Goal: Task Accomplishment & Management: Manage account settings

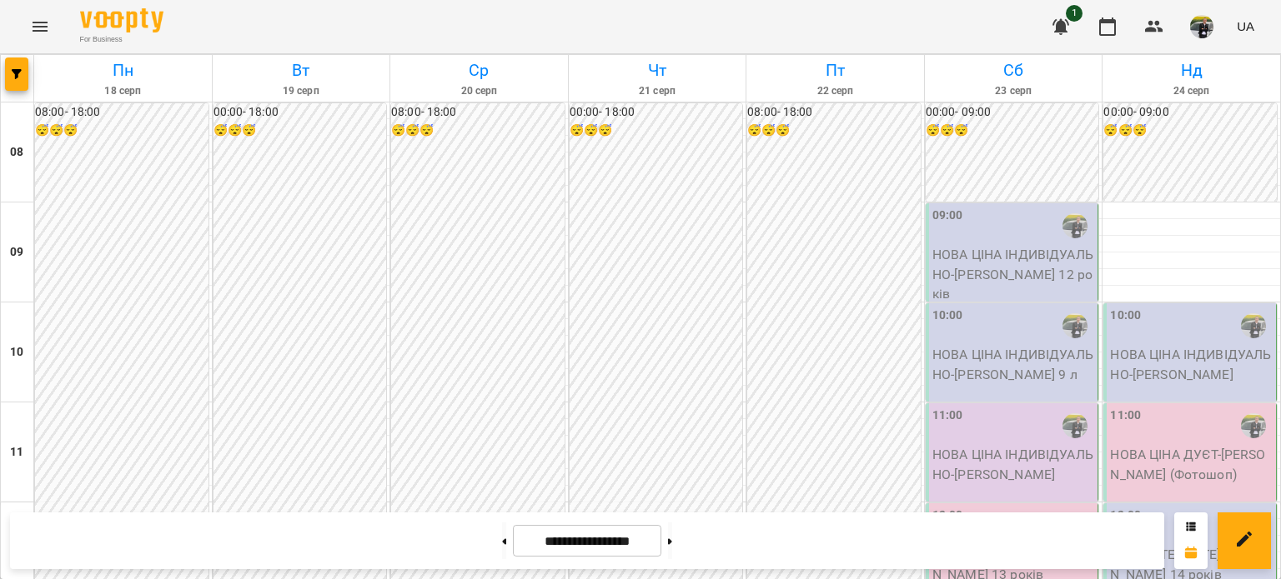
scroll to position [1000, 0]
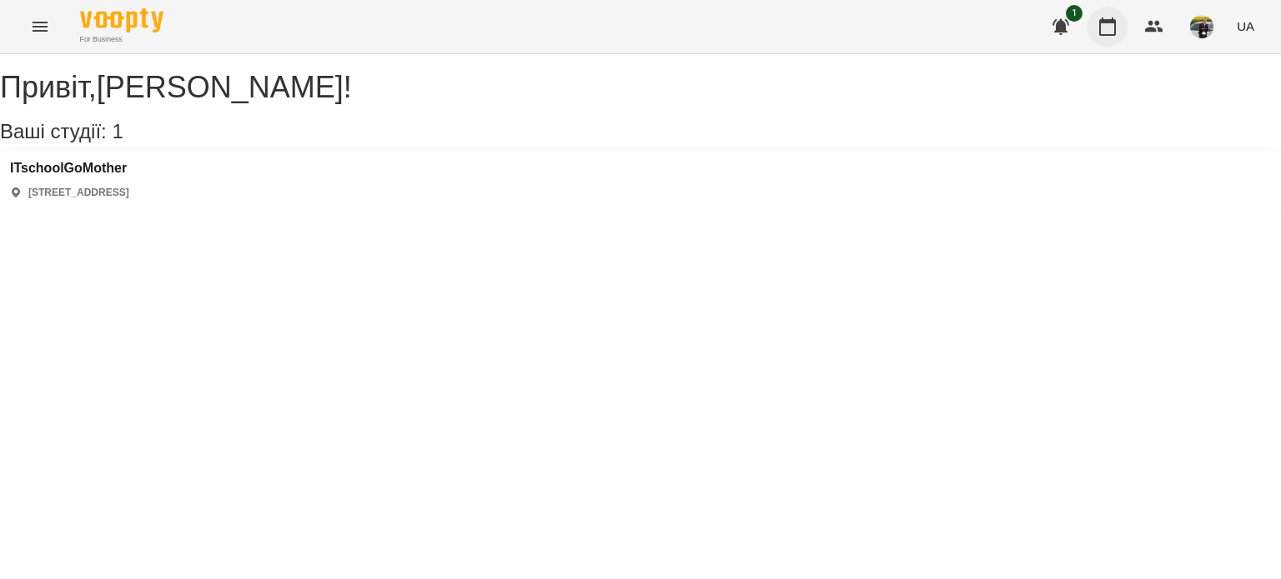
click at [1109, 33] on icon "button" at bounding box center [1107, 27] width 20 height 20
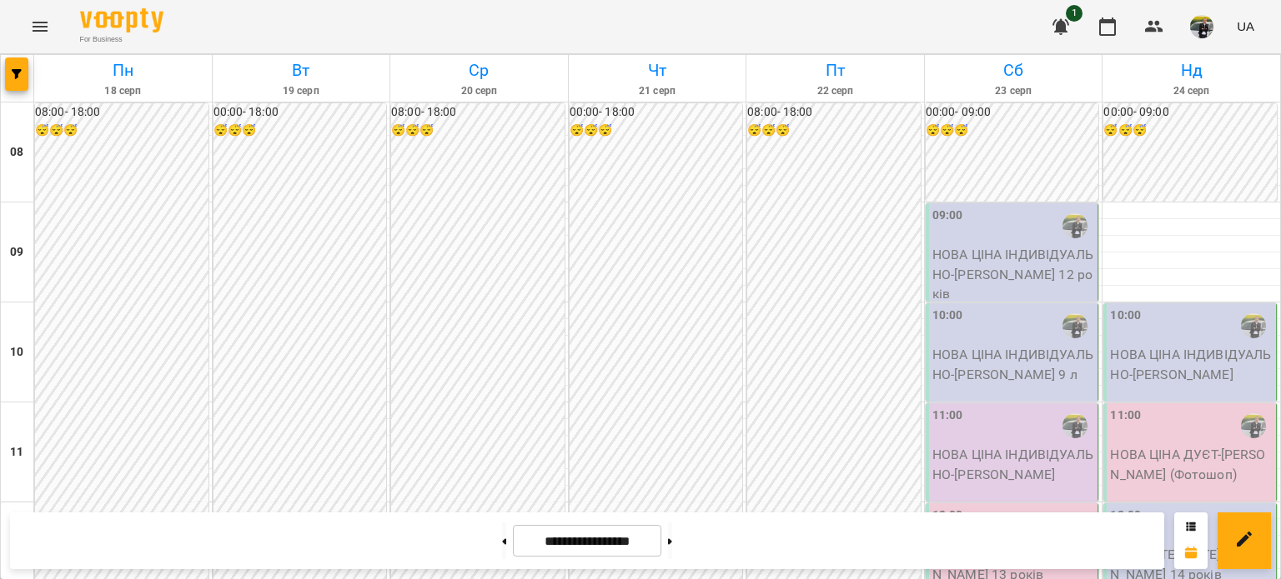
scroll to position [1000, 0]
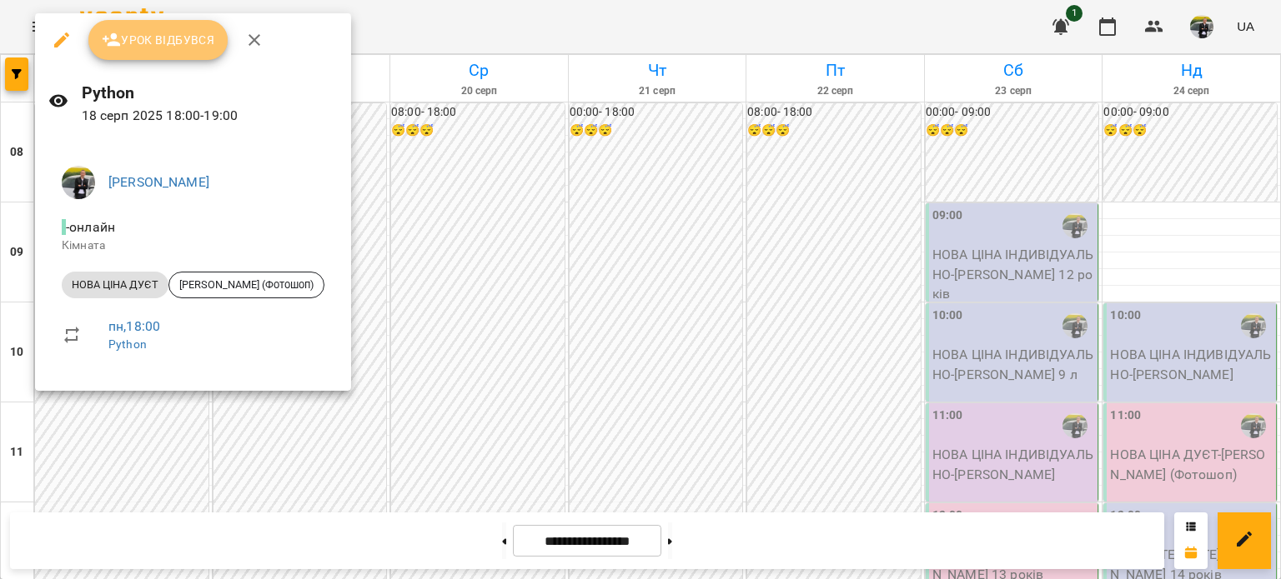
drag, startPoint x: 160, startPoint y: 27, endPoint x: 245, endPoint y: 39, distance: 86.0
click at [160, 28] on button "Урок відбувся" at bounding box center [158, 40] width 140 height 40
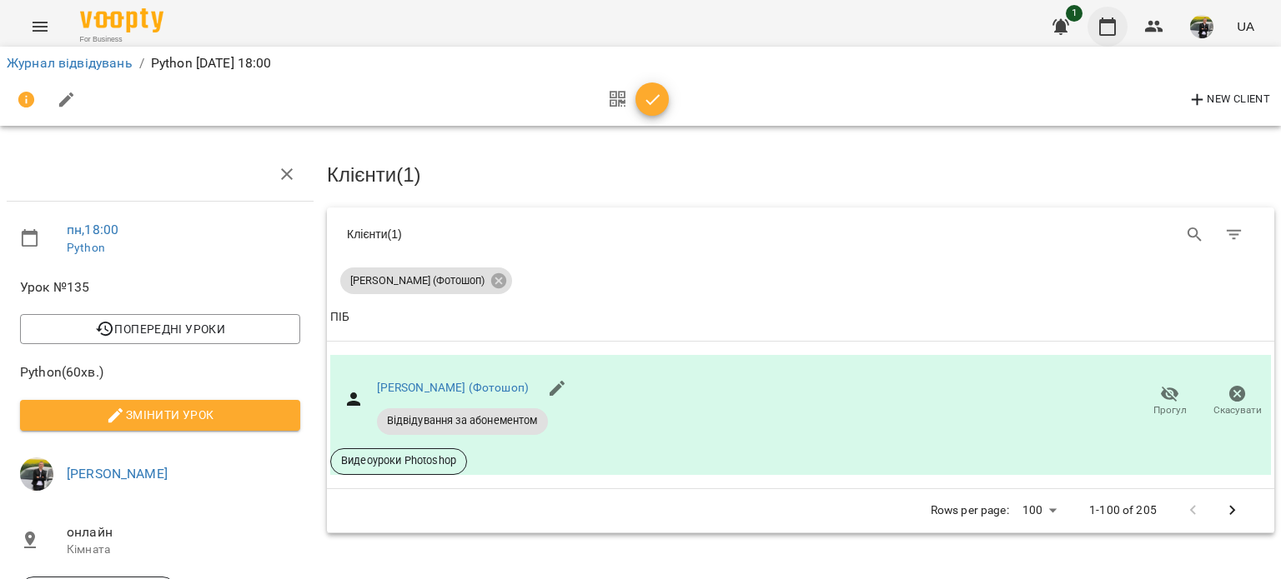
drag, startPoint x: 1110, startPoint y: 32, endPoint x: 1110, endPoint y: 43, distance: 10.8
click at [1110, 41] on button "button" at bounding box center [1107, 27] width 40 height 40
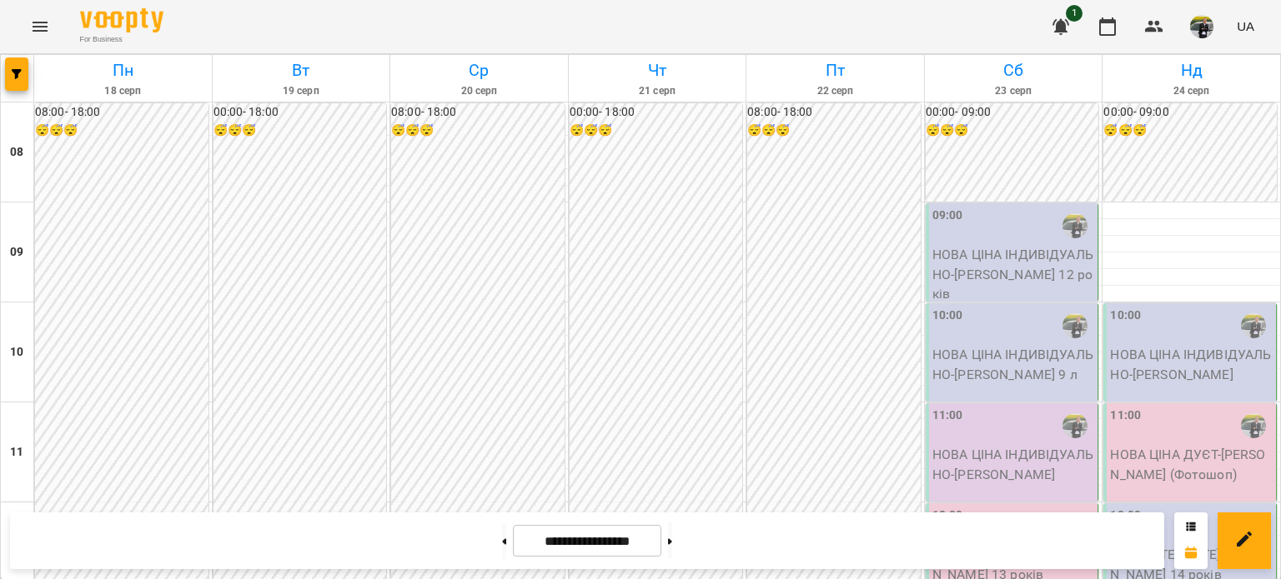
scroll to position [917, 0]
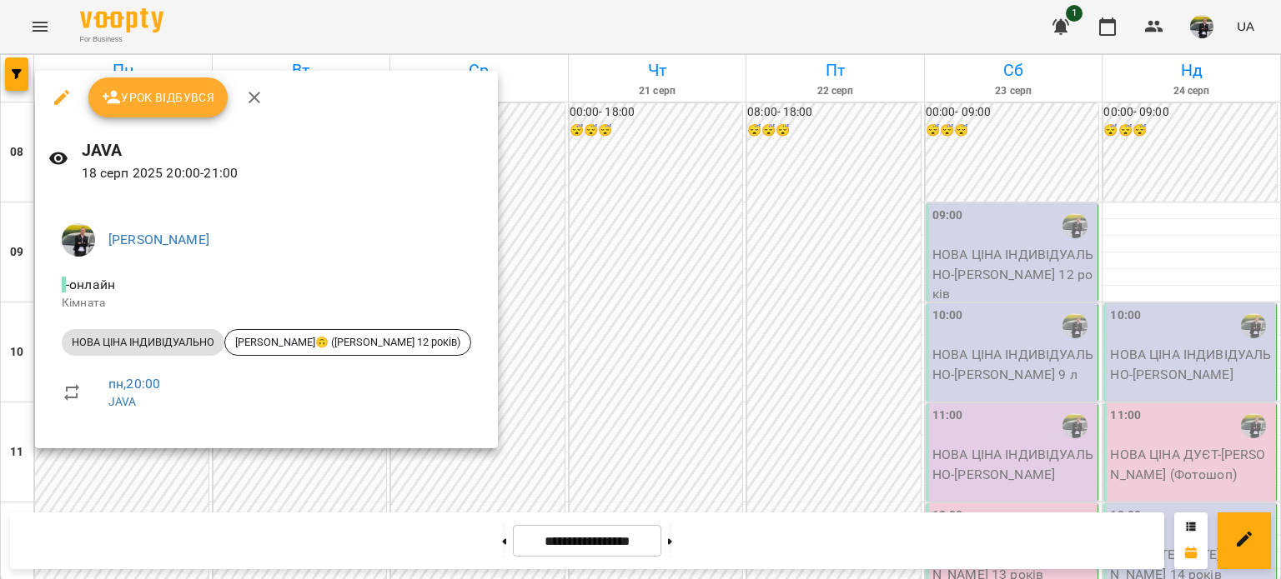
click at [138, 89] on span "Урок відбувся" at bounding box center [158, 98] width 113 height 20
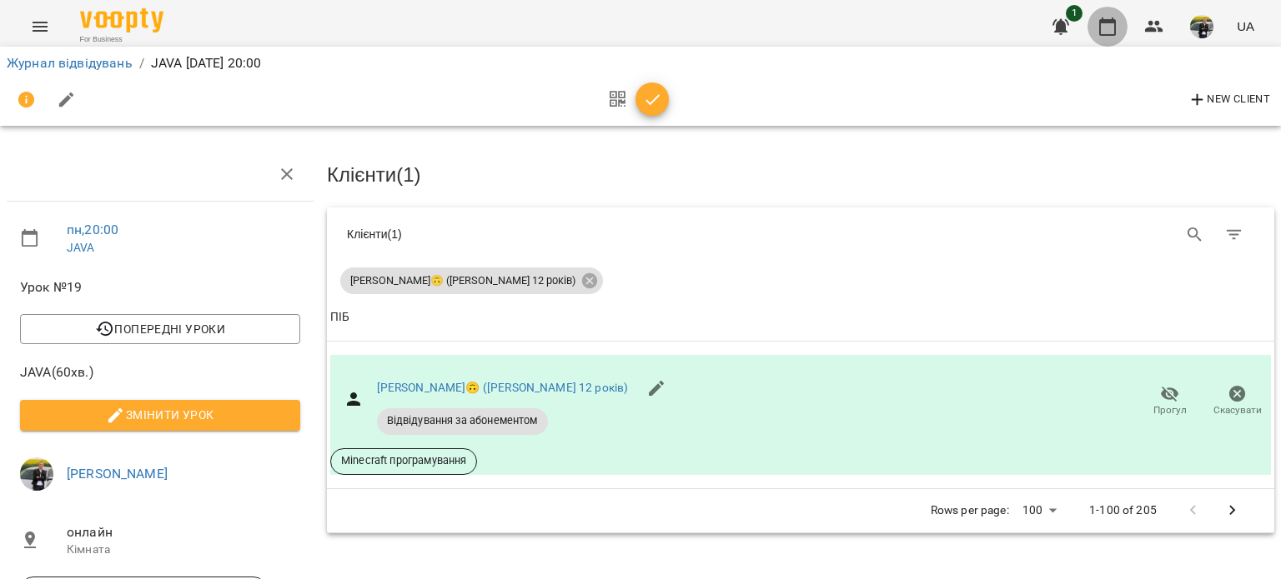
click at [1115, 22] on icon "button" at bounding box center [1107, 27] width 17 height 18
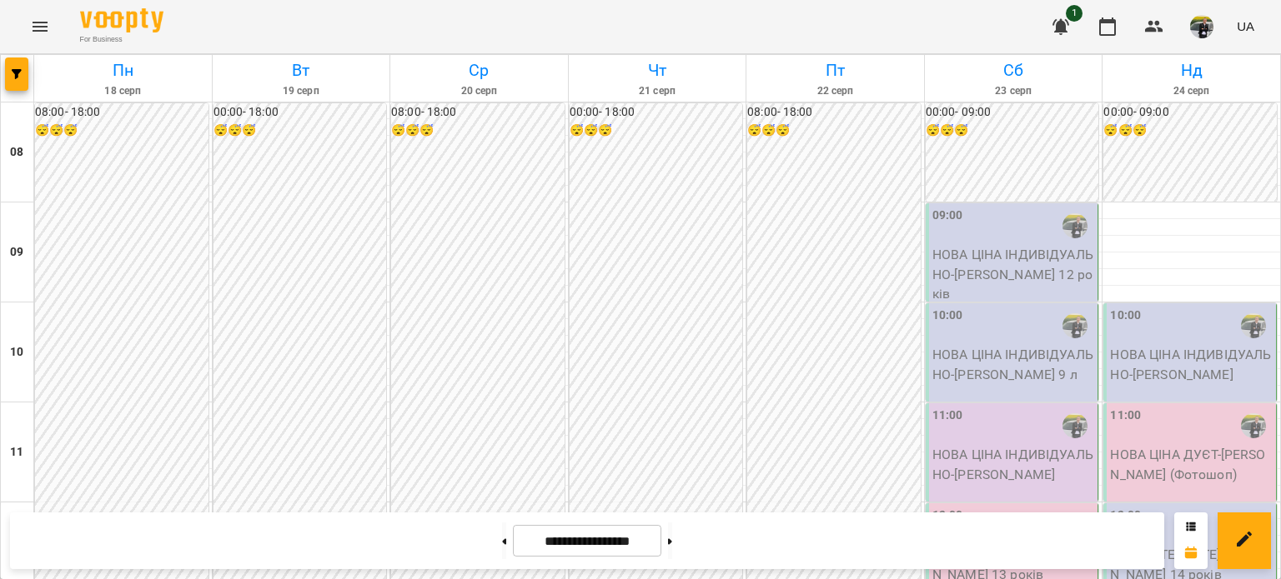
scroll to position [997, 0]
click at [1068, 28] on icon "button" at bounding box center [1060, 27] width 20 height 20
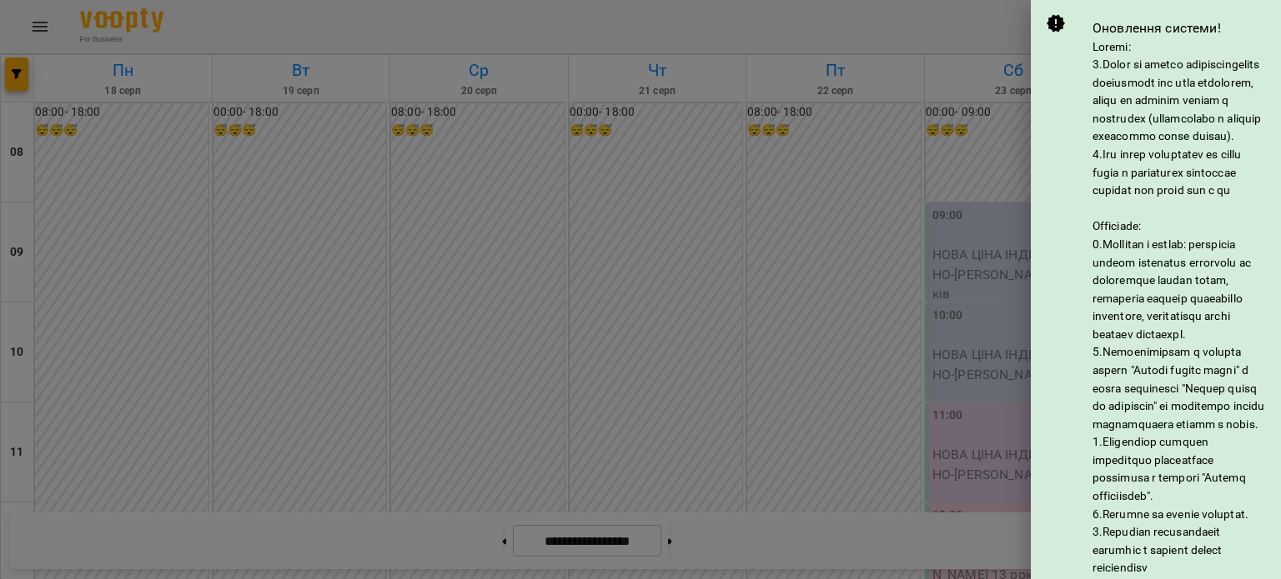
click at [937, 27] on div at bounding box center [640, 289] width 1281 height 579
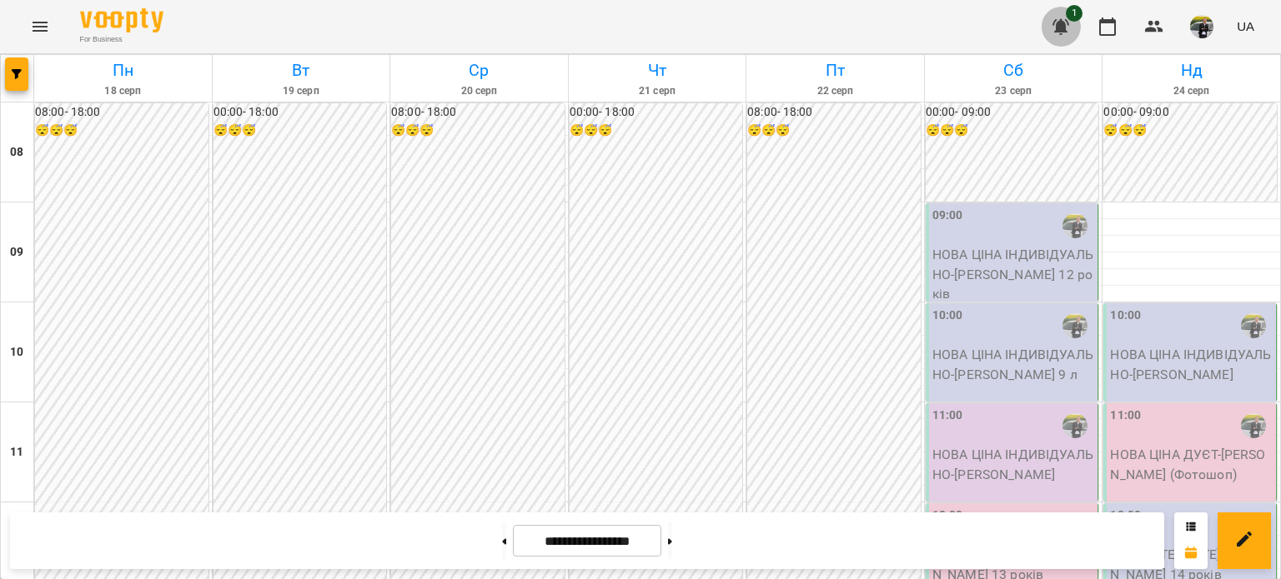
click at [1055, 18] on icon "button" at bounding box center [1060, 27] width 20 height 20
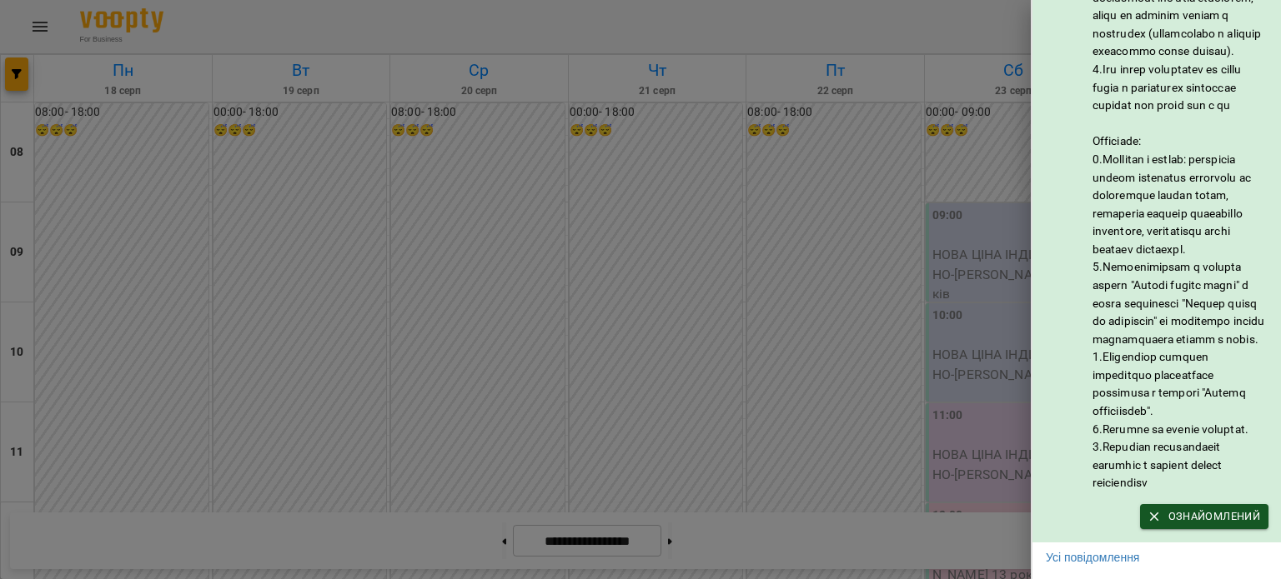
scroll to position [153, 0]
click at [1171, 504] on button "Ознайомлений" at bounding box center [1204, 516] width 128 height 25
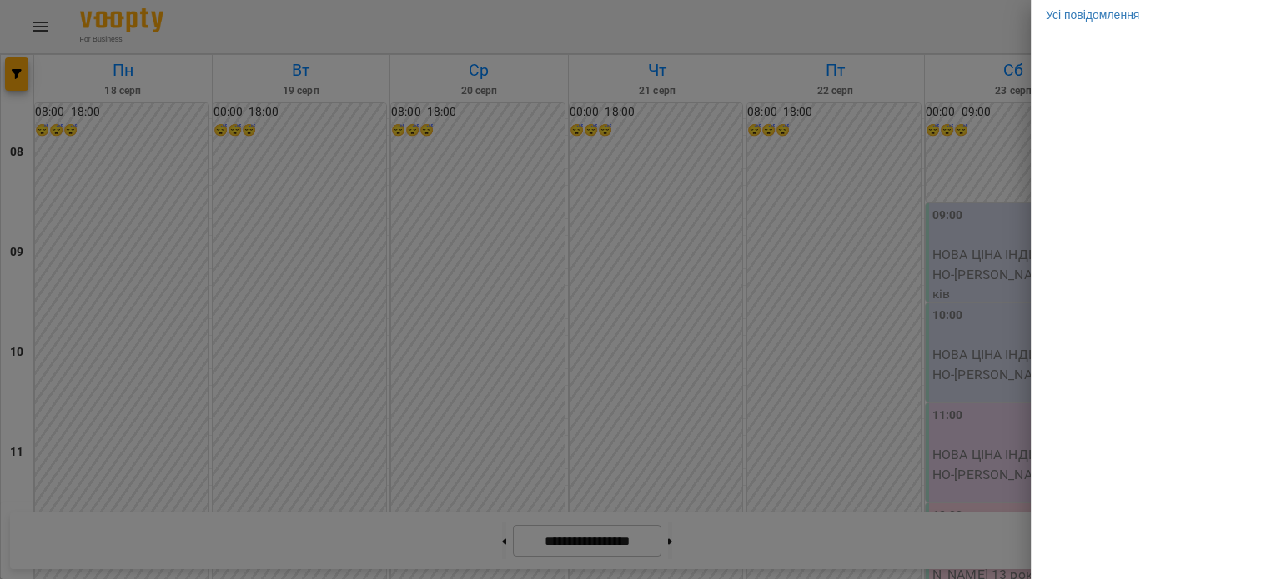
scroll to position [0, 0]
click at [992, 23] on div at bounding box center [640, 289] width 1281 height 579
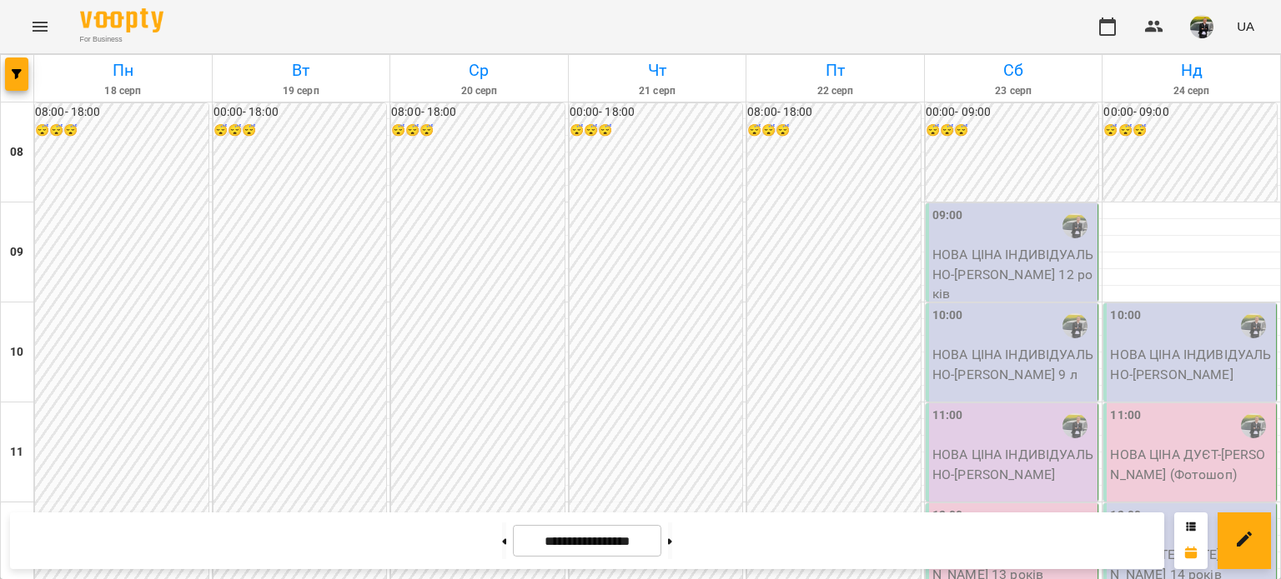
click at [1211, 22] on img "button" at bounding box center [1201, 26] width 23 height 23
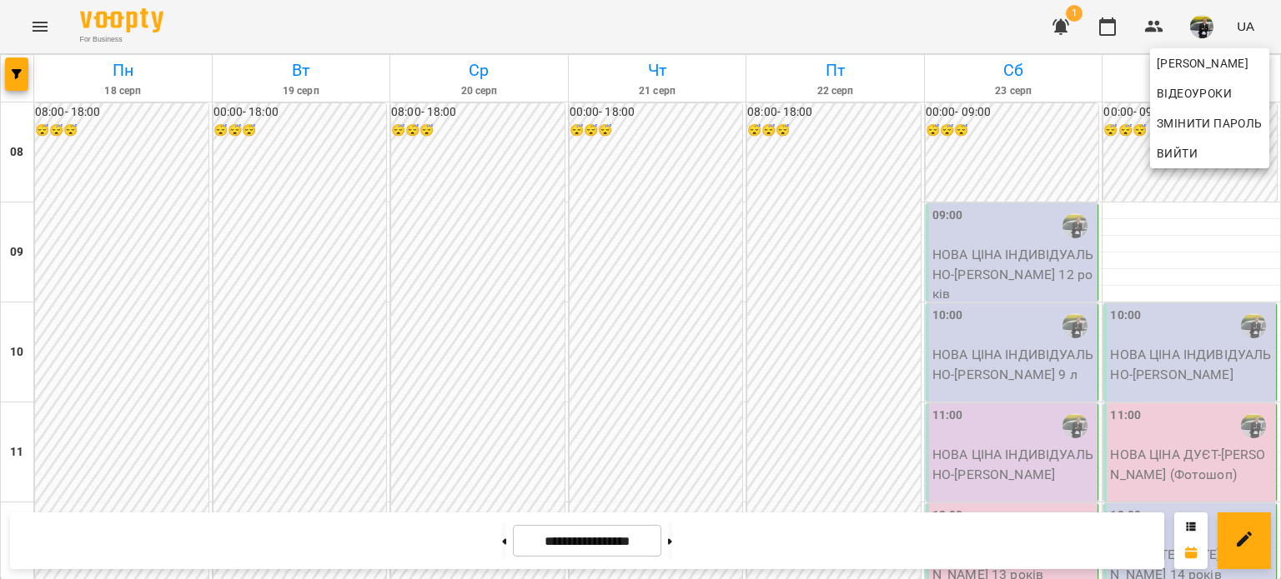
click at [1066, 16] on div at bounding box center [640, 289] width 1281 height 579
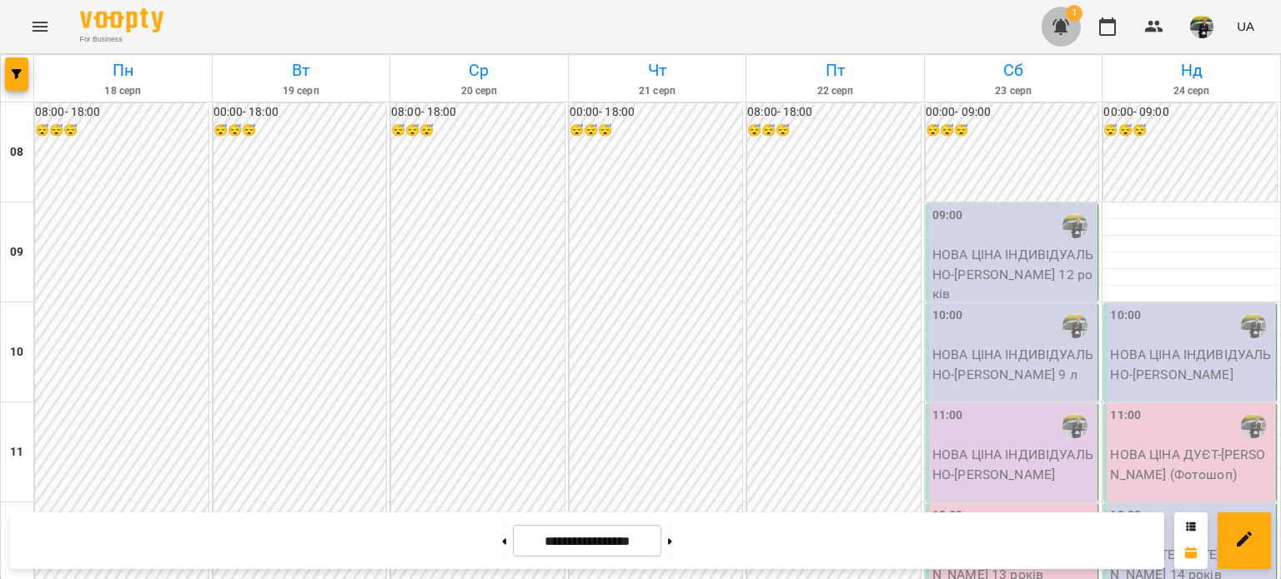
click at [1060, 28] on icon "button" at bounding box center [1060, 27] width 17 height 16
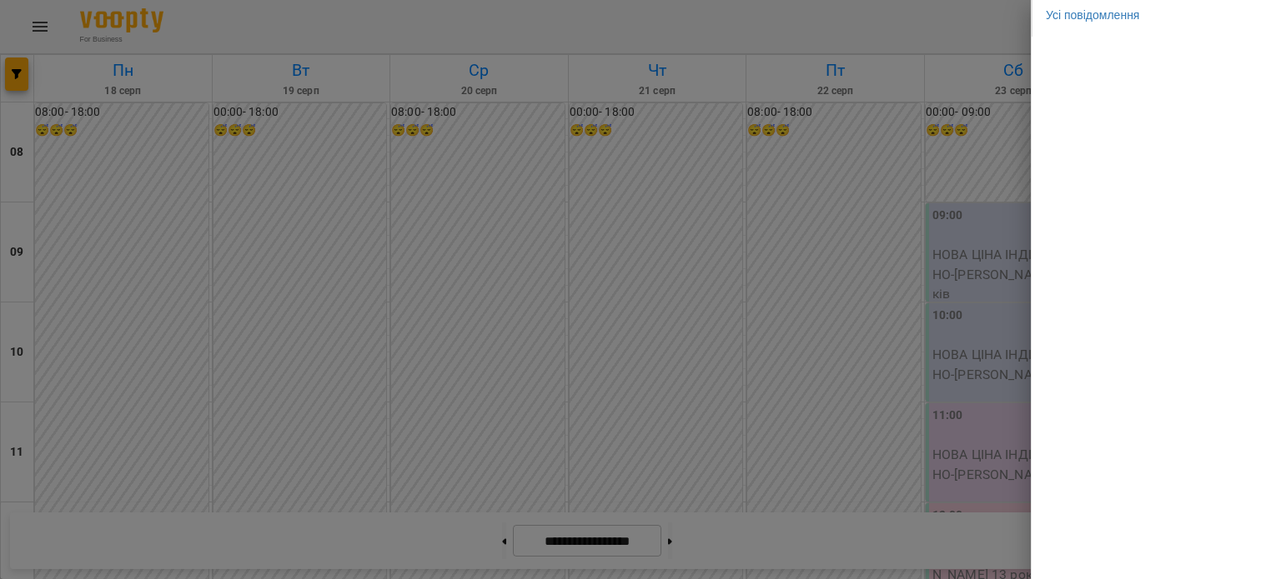
click at [842, 30] on div at bounding box center [640, 289] width 1281 height 579
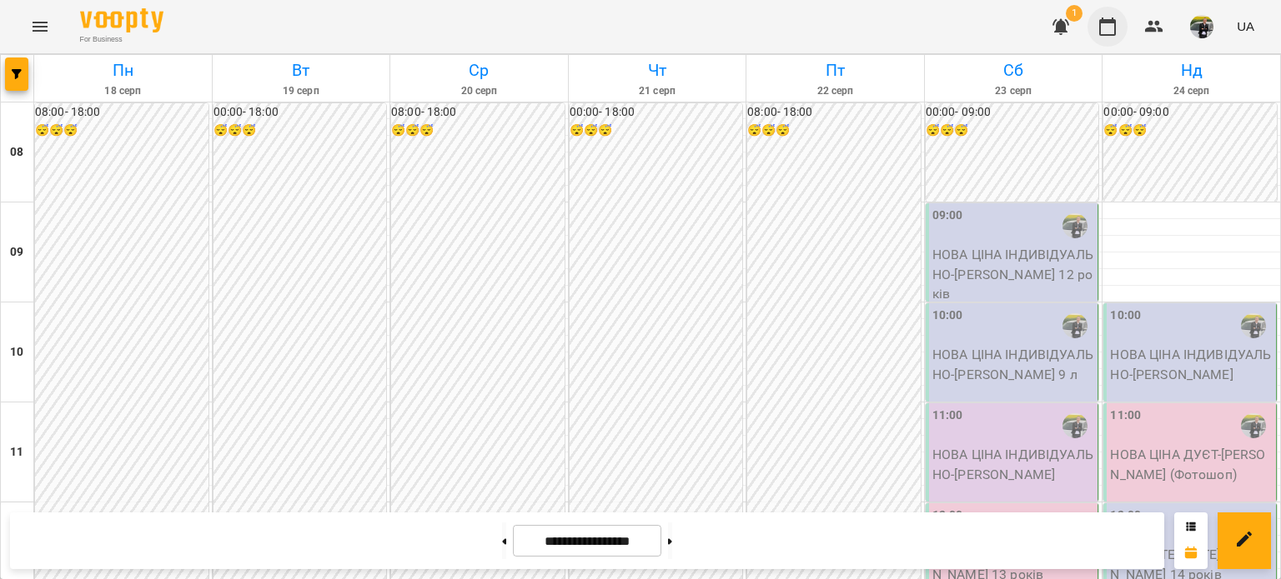
click at [1125, 28] on button "button" at bounding box center [1107, 27] width 40 height 40
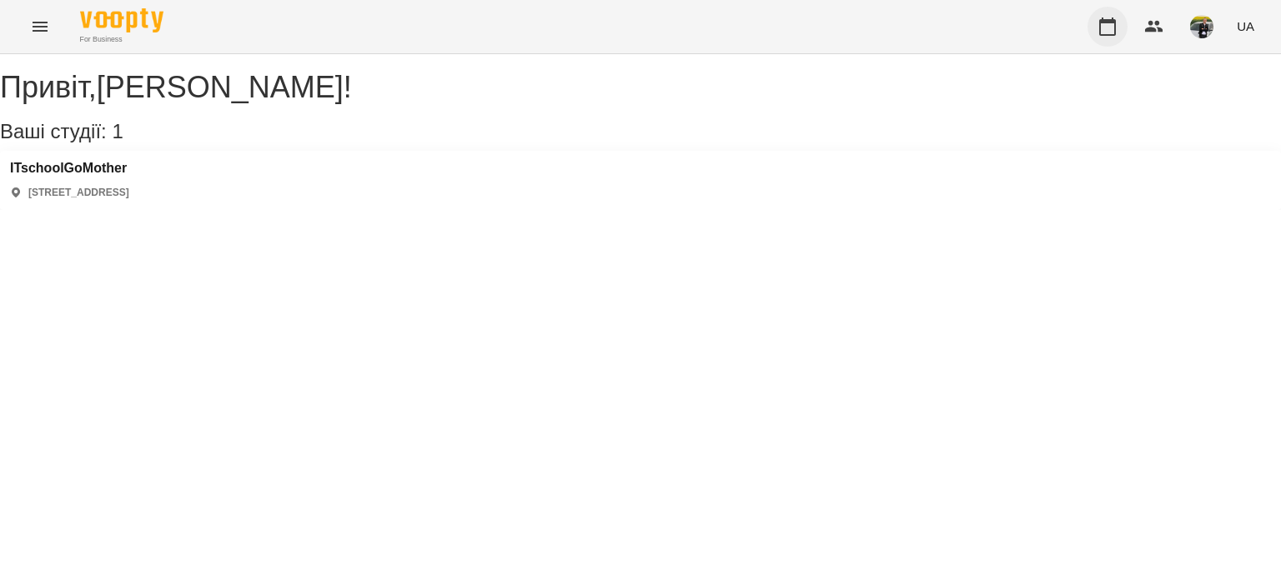
click at [1117, 43] on button "button" at bounding box center [1107, 27] width 40 height 40
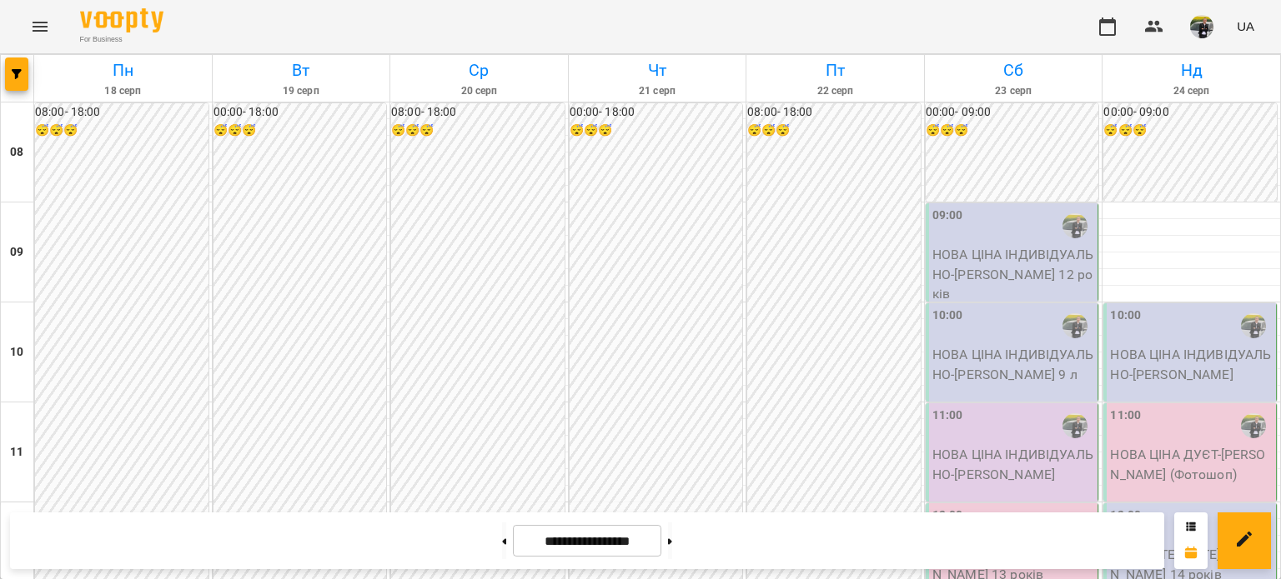
scroll to position [1000, 0]
